Goal: Use online tool/utility: Utilize a website feature to perform a specific function

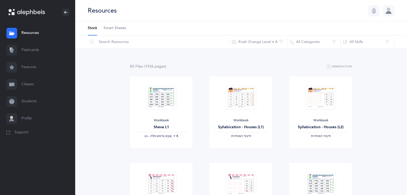
click at [55, 52] on link "Flashcards" at bounding box center [37, 50] width 75 height 17
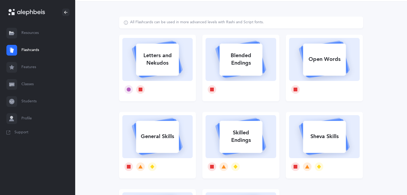
scroll to position [20, 0]
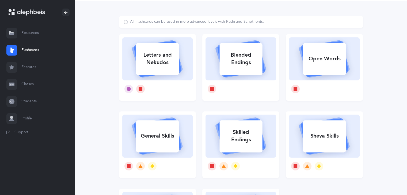
click at [175, 77] on icon at bounding box center [157, 58] width 64 height 45
select select
select select "single"
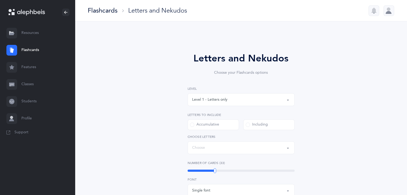
select select "27"
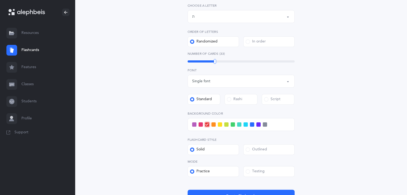
scroll to position [146, 0]
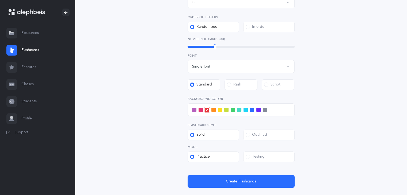
click at [258, 72] on button "Single font" at bounding box center [240, 66] width 107 height 13
click at [234, 94] on link "Multiple fonts" at bounding box center [241, 93] width 98 height 11
select select "multiple"
click at [272, 87] on div "Script" at bounding box center [272, 84] width 16 height 5
click at [0, 0] on input "Script" at bounding box center [0, 0] width 0 height 0
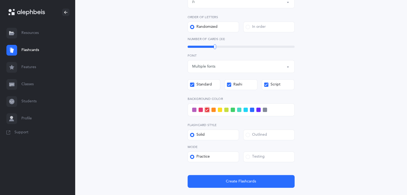
click at [232, 91] on div "Level 1 - Letters only Level 2 - Nekudos only Level 3 - Letters and Nekudos Lev…" at bounding box center [240, 64] width 107 height 248
click at [233, 88] on label "Rashi" at bounding box center [240, 84] width 33 height 11
click at [0, 0] on input "Rashi" at bounding box center [0, 0] width 0 height 0
click at [269, 136] on label "Outlined" at bounding box center [268, 135] width 51 height 11
click at [0, 0] on input "Outlined" at bounding box center [0, 0] width 0 height 0
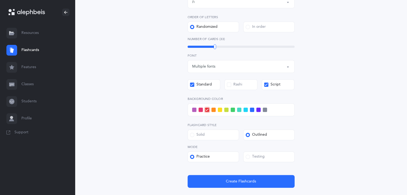
click at [253, 158] on div "Testing" at bounding box center [254, 156] width 19 height 5
click at [0, 0] on input "Testing" at bounding box center [0, 0] width 0 height 0
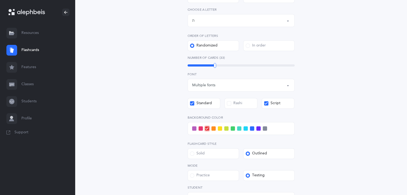
scroll to position [124, 0]
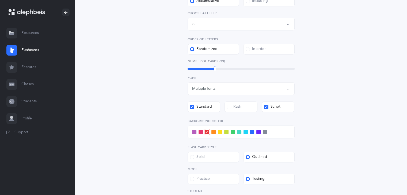
click at [227, 133] on span at bounding box center [226, 132] width 4 height 4
click at [0, 0] on input "checkbox" at bounding box center [0, 0] width 0 height 0
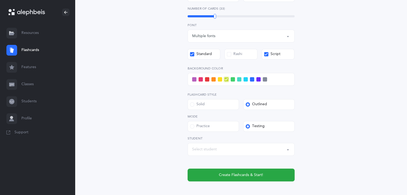
scroll to position [177, 0]
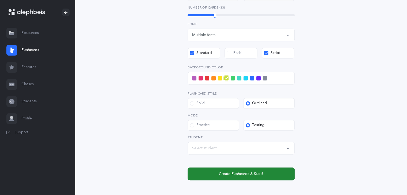
click at [272, 176] on button "Create Flashcards & Start!" at bounding box center [240, 174] width 107 height 13
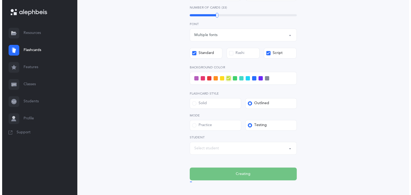
scroll to position [0, 0]
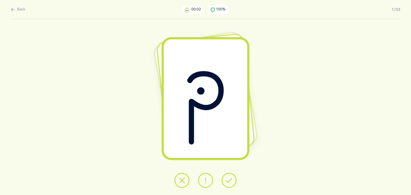
click at [232, 181] on button at bounding box center [228, 180] width 15 height 15
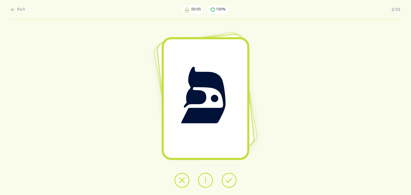
click at [232, 181] on button at bounding box center [228, 180] width 15 height 15
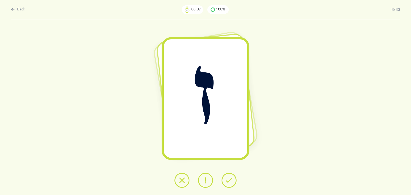
click at [232, 181] on button at bounding box center [228, 180] width 15 height 15
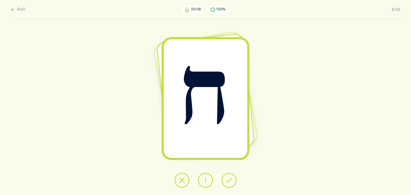
click at [232, 181] on button at bounding box center [228, 180] width 15 height 15
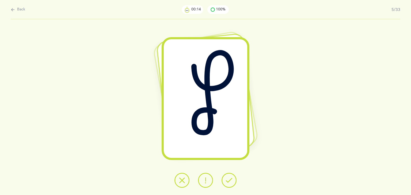
click at [232, 181] on button at bounding box center [228, 180] width 15 height 15
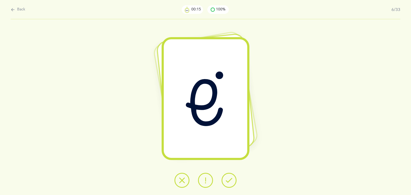
click at [232, 181] on button at bounding box center [228, 180] width 15 height 15
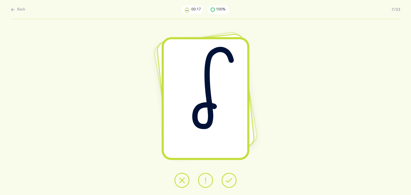
click at [232, 181] on button at bounding box center [228, 180] width 15 height 15
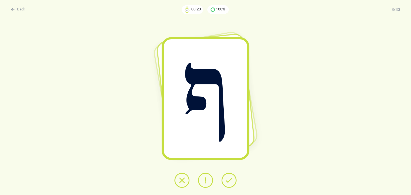
click at [232, 181] on button at bounding box center [228, 180] width 15 height 15
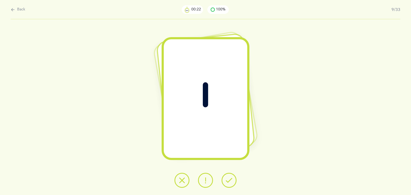
click at [232, 181] on button at bounding box center [228, 180] width 15 height 15
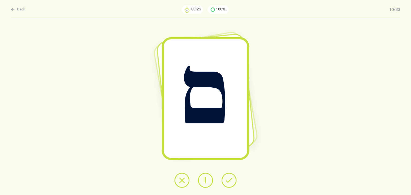
click at [232, 181] on button at bounding box center [228, 180] width 15 height 15
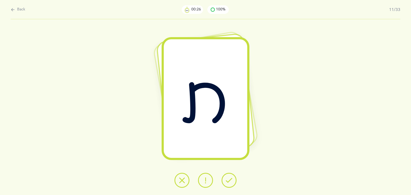
click at [232, 181] on button at bounding box center [228, 180] width 15 height 15
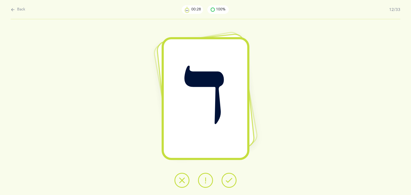
click at [232, 181] on button at bounding box center [228, 180] width 15 height 15
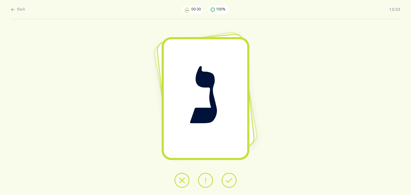
click at [232, 181] on button at bounding box center [228, 180] width 15 height 15
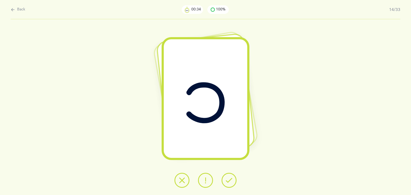
click at [232, 181] on button at bounding box center [228, 180] width 15 height 15
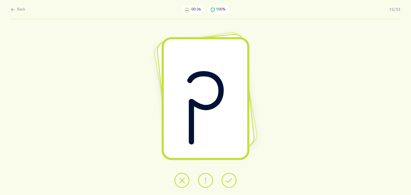
click at [232, 181] on button at bounding box center [228, 180] width 15 height 15
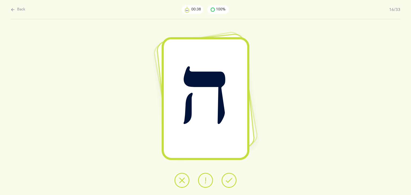
click at [232, 181] on button at bounding box center [228, 180] width 15 height 15
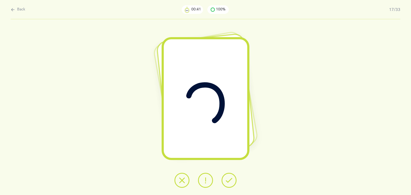
click at [232, 181] on button at bounding box center [228, 180] width 15 height 15
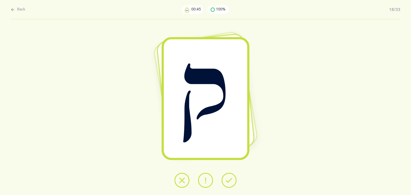
click at [232, 181] on button at bounding box center [228, 180] width 15 height 15
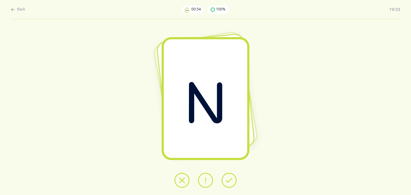
click at [232, 181] on button at bounding box center [228, 180] width 15 height 15
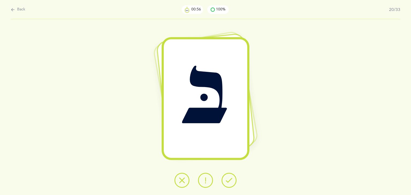
click at [232, 181] on button at bounding box center [228, 180] width 15 height 15
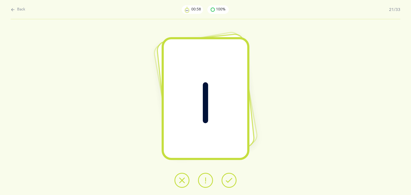
click at [232, 181] on button at bounding box center [228, 180] width 15 height 15
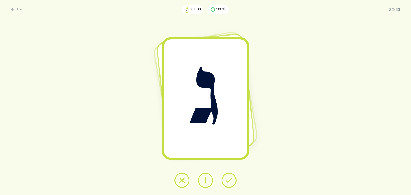
click at [232, 181] on button at bounding box center [228, 180] width 15 height 15
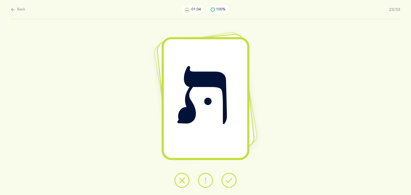
click at [232, 181] on button at bounding box center [228, 180] width 15 height 15
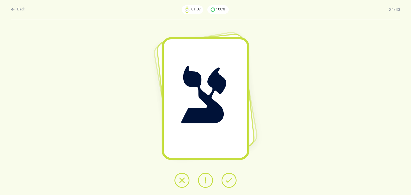
click at [232, 181] on button at bounding box center [228, 180] width 15 height 15
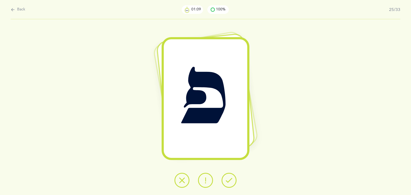
click at [232, 181] on button at bounding box center [228, 180] width 15 height 15
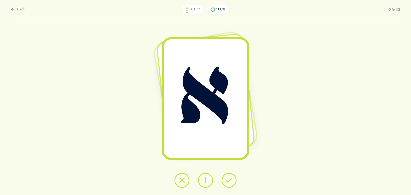
click at [232, 181] on button at bounding box center [228, 180] width 15 height 15
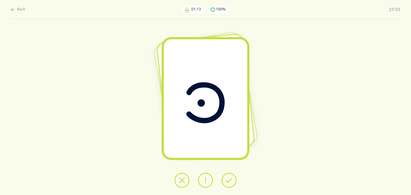
click at [232, 181] on button at bounding box center [228, 180] width 15 height 15
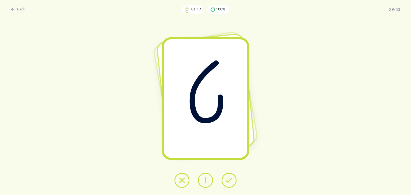
click at [232, 181] on button at bounding box center [228, 180] width 15 height 15
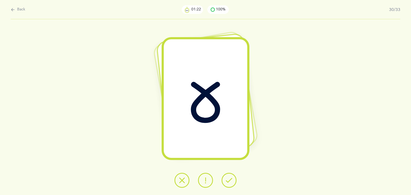
click at [232, 181] on button at bounding box center [228, 180] width 15 height 15
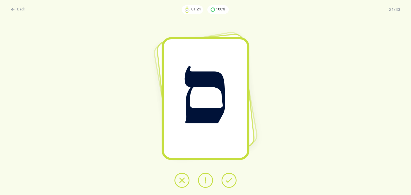
click at [232, 181] on button at bounding box center [228, 180] width 15 height 15
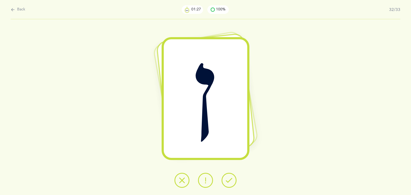
click at [232, 181] on button at bounding box center [228, 180] width 15 height 15
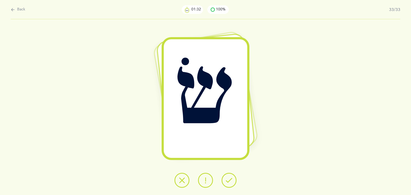
click at [182, 180] on icon at bounding box center [182, 180] width 6 height 6
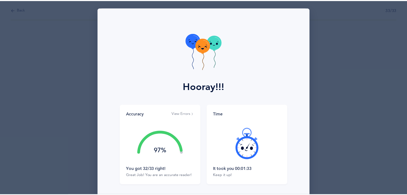
scroll to position [40, 0]
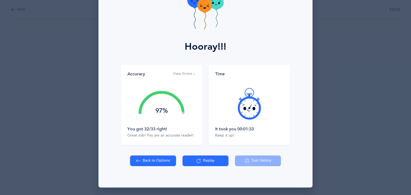
click at [164, 164] on button "Back to Options" at bounding box center [153, 161] width 46 height 11
select select "27"
select select "single"
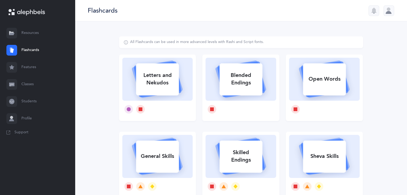
click at [166, 103] on div at bounding box center [157, 109] width 71 height 17
select select "27"
select select "single"
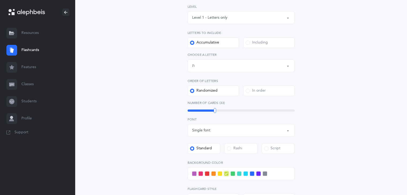
scroll to position [61, 0]
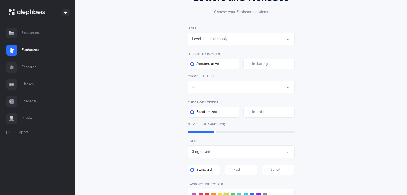
click at [273, 43] on div "Level 1 - Letters only" at bounding box center [241, 38] width 98 height 9
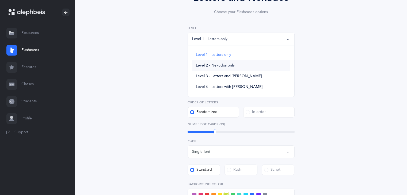
click at [212, 67] on span "Level 2 - Nekudos only" at bounding box center [215, 65] width 39 height 5
select select "2"
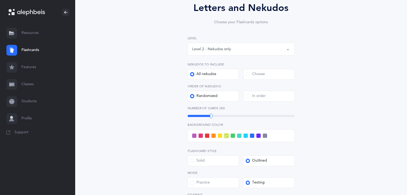
scroll to position [48, 0]
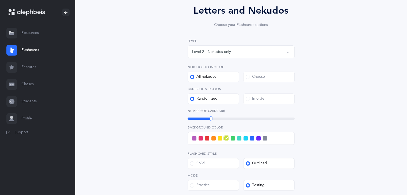
click at [258, 138] on span at bounding box center [258, 138] width 4 height 4
click at [0, 0] on input "checkbox" at bounding box center [0, 0] width 0 height 0
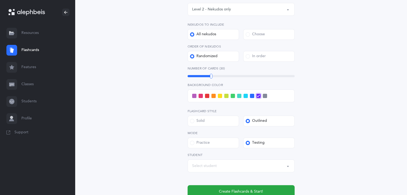
scroll to position [136, 0]
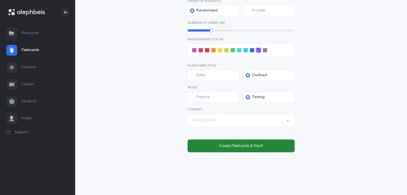
click at [284, 149] on button "Create Flashcards & Start!" at bounding box center [240, 146] width 107 height 13
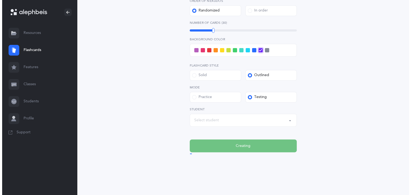
scroll to position [0, 0]
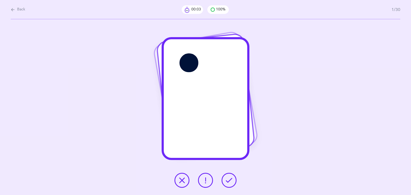
click at [227, 178] on icon at bounding box center [229, 180] width 6 height 6
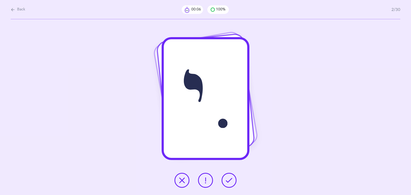
click at [227, 178] on icon at bounding box center [229, 180] width 6 height 6
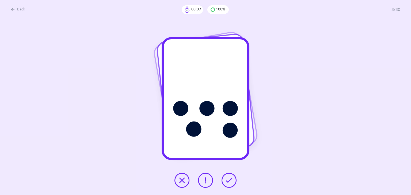
click at [227, 178] on icon at bounding box center [229, 180] width 6 height 6
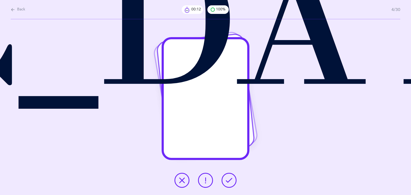
click at [227, 178] on icon at bounding box center [229, 180] width 6 height 6
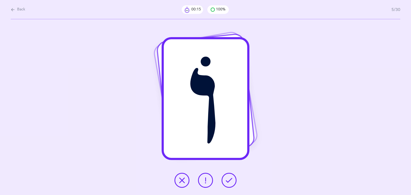
click at [227, 178] on icon at bounding box center [229, 180] width 6 height 6
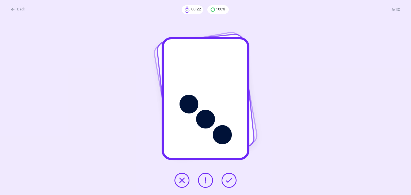
click at [227, 178] on icon at bounding box center [229, 180] width 6 height 6
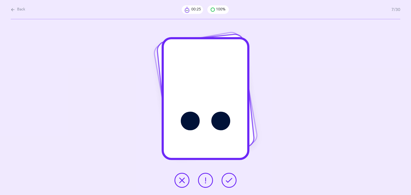
click at [227, 178] on icon at bounding box center [229, 180] width 6 height 6
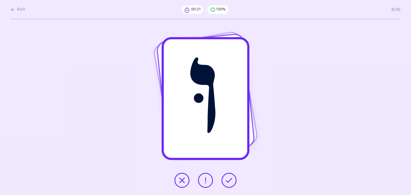
click at [227, 178] on icon at bounding box center [229, 180] width 6 height 6
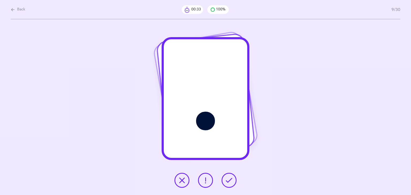
click at [227, 178] on icon at bounding box center [229, 180] width 6 height 6
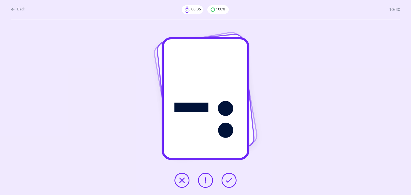
click at [227, 178] on icon at bounding box center [229, 180] width 6 height 6
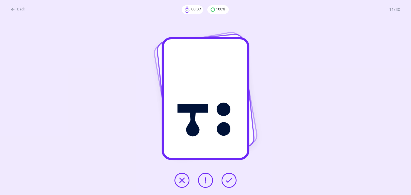
click at [227, 178] on icon at bounding box center [229, 180] width 6 height 6
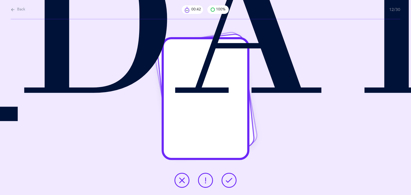
click at [227, 178] on icon at bounding box center [229, 180] width 6 height 6
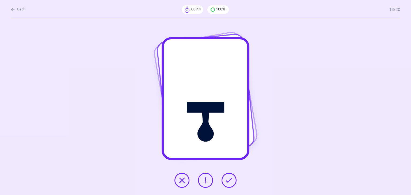
click at [227, 178] on icon at bounding box center [229, 180] width 6 height 6
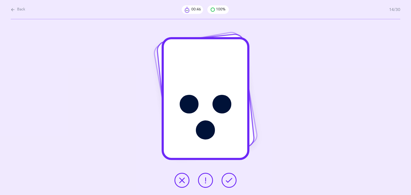
click at [227, 178] on icon at bounding box center [229, 180] width 6 height 6
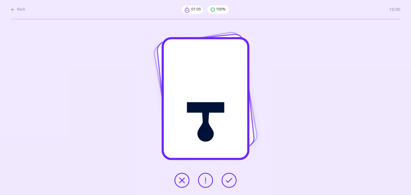
click at [227, 178] on icon at bounding box center [229, 180] width 6 height 6
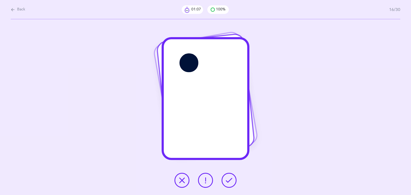
click at [227, 178] on icon at bounding box center [229, 180] width 6 height 6
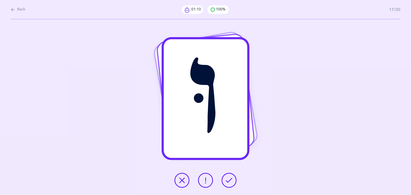
click at [227, 178] on icon at bounding box center [229, 180] width 6 height 6
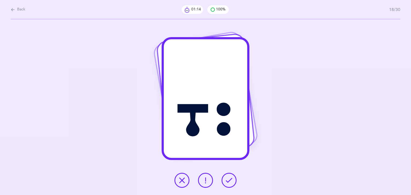
click at [227, 178] on icon at bounding box center [229, 180] width 6 height 6
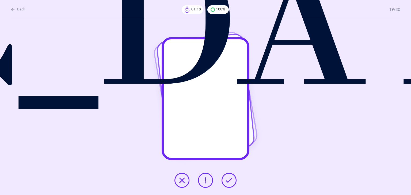
click at [227, 178] on icon at bounding box center [229, 180] width 6 height 6
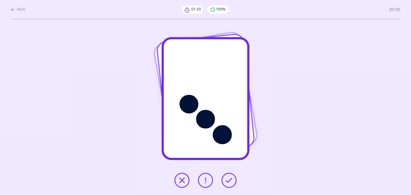
click at [227, 178] on icon at bounding box center [229, 180] width 6 height 6
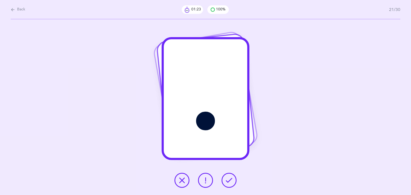
click at [227, 178] on icon at bounding box center [229, 180] width 6 height 6
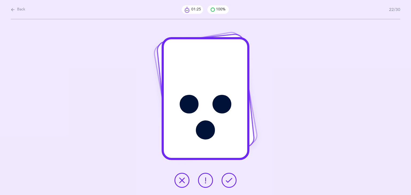
click at [227, 178] on icon at bounding box center [229, 180] width 6 height 6
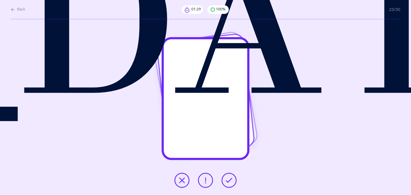
click at [227, 178] on icon at bounding box center [229, 180] width 6 height 6
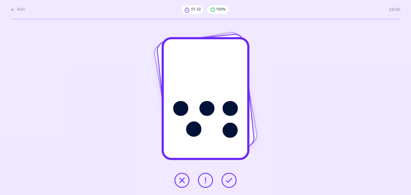
click at [227, 178] on icon at bounding box center [229, 180] width 6 height 6
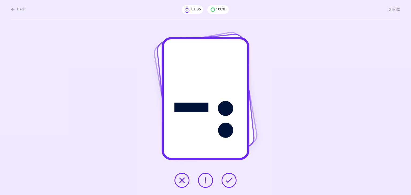
click at [227, 178] on icon at bounding box center [229, 180] width 6 height 6
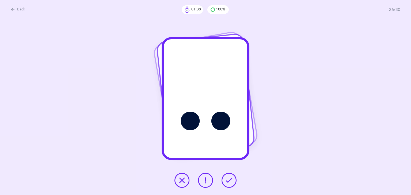
click at [227, 178] on icon at bounding box center [229, 180] width 6 height 6
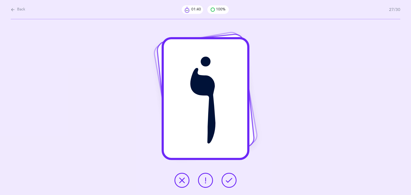
click at [227, 178] on icon at bounding box center [229, 180] width 6 height 6
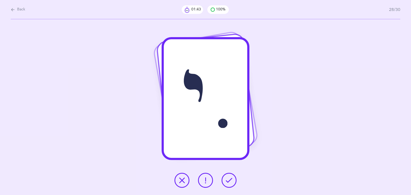
click at [227, 178] on icon at bounding box center [229, 180] width 6 height 6
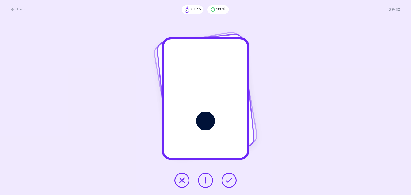
click at [227, 178] on icon at bounding box center [229, 180] width 6 height 6
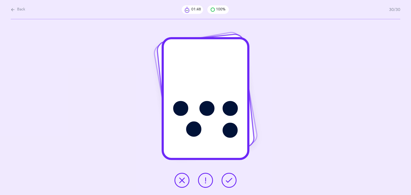
click at [227, 178] on icon at bounding box center [229, 180] width 6 height 6
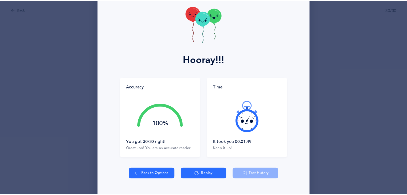
scroll to position [40, 0]
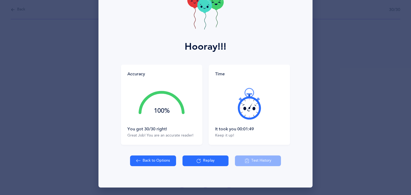
click at [155, 163] on button "Back to Options" at bounding box center [153, 161] width 46 height 11
select select "2"
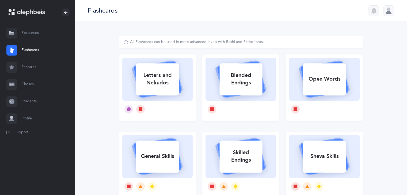
click at [26, 37] on link "Resources" at bounding box center [37, 33] width 75 height 17
